Goal: Check status

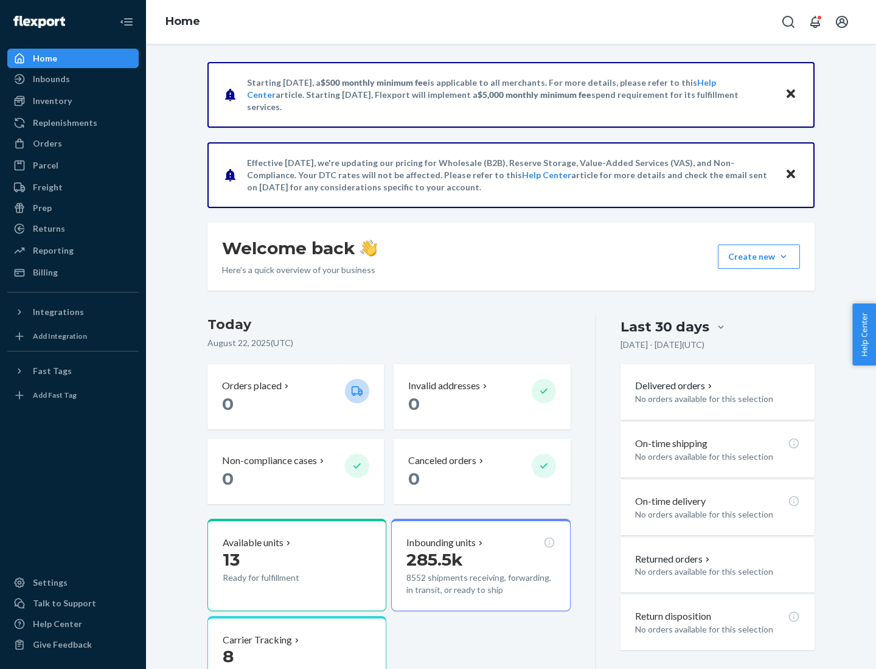
click at [783, 257] on button "Create new Create new inbound Create new order Create new product" at bounding box center [759, 256] width 82 height 24
click at [41, 208] on div "Prep" at bounding box center [42, 208] width 19 height 12
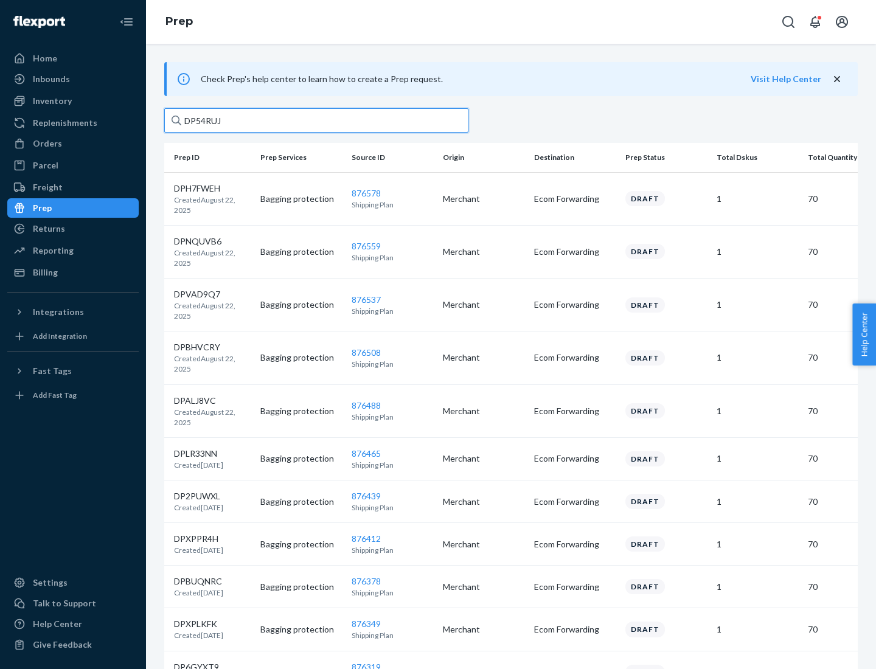
type input "DP54RUJL"
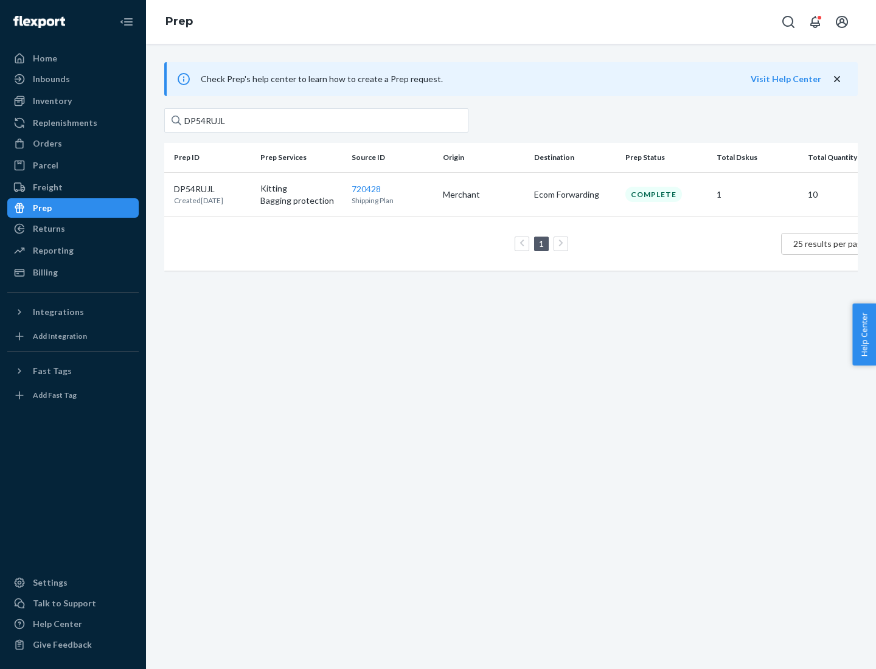
click at [212, 188] on p "DP54RUJL" at bounding box center [198, 189] width 49 height 12
